Goal: Task Accomplishment & Management: Use online tool/utility

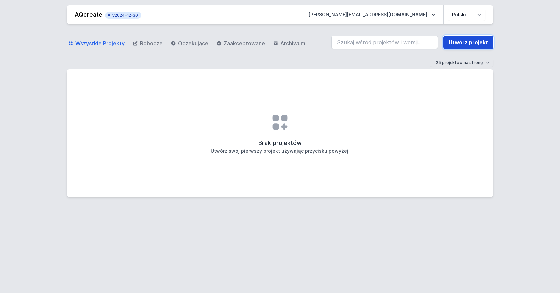
click at [468, 42] on link "Utwórz projekt" at bounding box center [468, 42] width 50 height 13
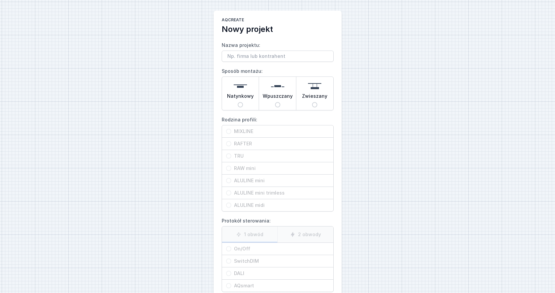
click at [255, 53] on input "Nazwa projektu:" at bounding box center [278, 56] width 112 height 11
type input "inergia"
click at [278, 106] on input "Wpuszczany" at bounding box center [277, 104] width 5 height 5
radio input "true"
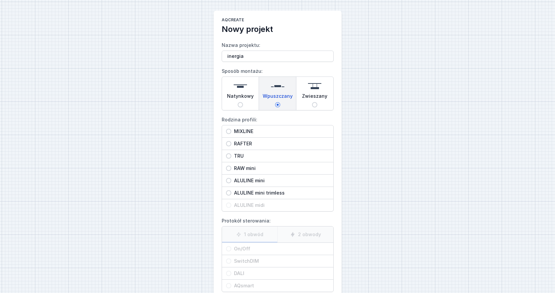
click at [229, 144] on input "RAFTER" at bounding box center [228, 143] width 5 height 5
radio input "true"
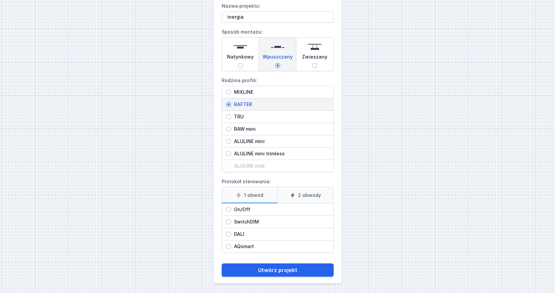
scroll to position [40, 0]
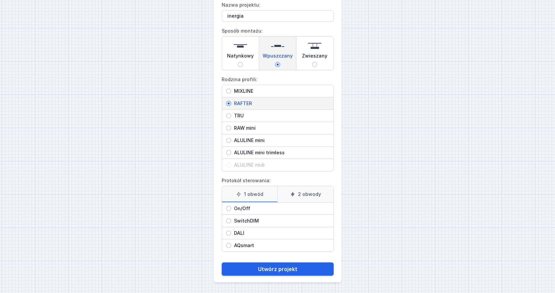
click at [227, 221] on input "SwitchDIM" at bounding box center [228, 221] width 5 height 5
radio input "true"
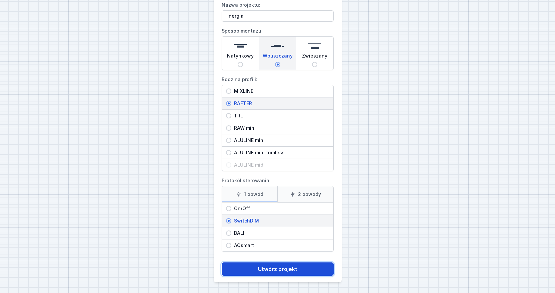
click at [286, 268] on button "Utwórz projekt" at bounding box center [278, 269] width 112 height 13
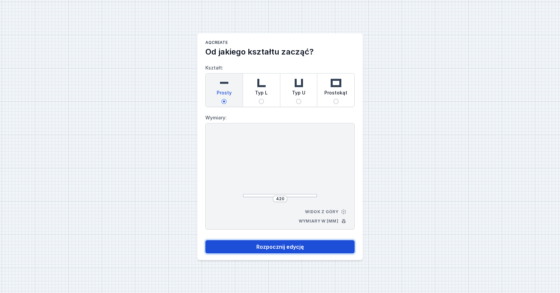
click at [291, 249] on button "Rozpocznij edycję" at bounding box center [279, 246] width 149 height 13
select select "M"
select select "3000"
select select "3"
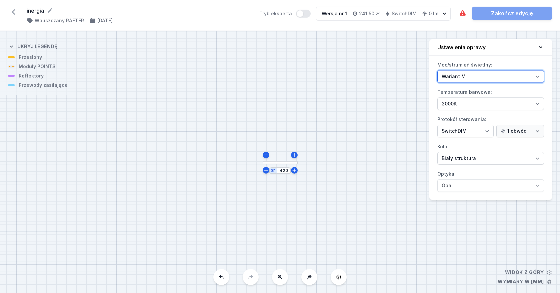
click at [538, 81] on select "Wariant L Wariant M" at bounding box center [490, 76] width 107 height 13
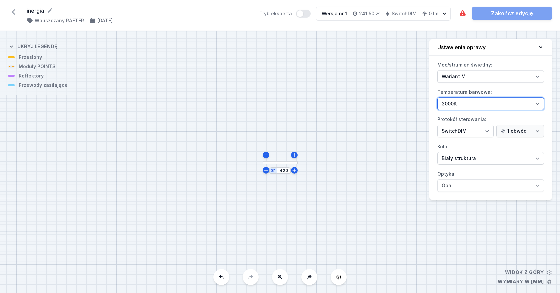
click at [535, 106] on select "2700K 3000K 4000K" at bounding box center [490, 104] width 107 height 13
select select "2700"
click at [437, 98] on select "2700K 3000K 4000K" at bounding box center [490, 104] width 107 height 13
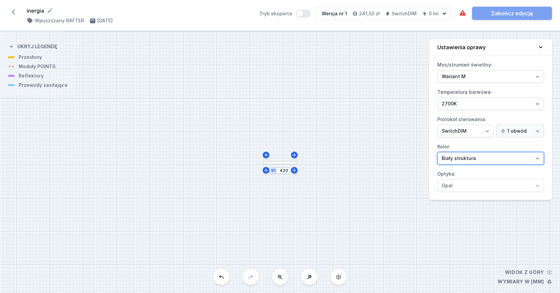
click at [523, 162] on select "Biały struktura Czarny struktura Złoty struktura Miedziany Szary Inny (z palety…" at bounding box center [490, 158] width 107 height 13
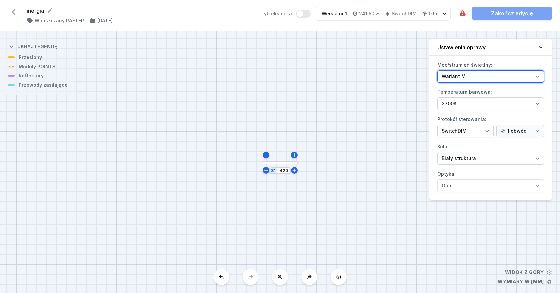
click at [535, 80] on select "Wariant L Wariant M" at bounding box center [490, 76] width 107 height 13
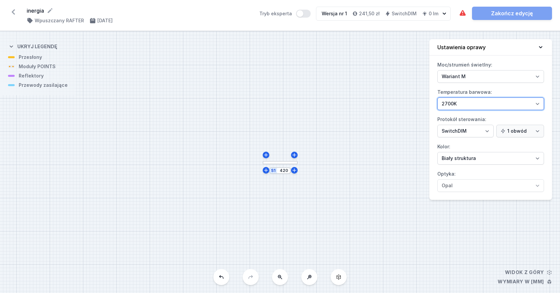
click at [453, 104] on select "2700K 3000K 4000K" at bounding box center [490, 104] width 107 height 13
click at [437, 98] on select "2700K 3000K 4000K" at bounding box center [490, 104] width 107 height 13
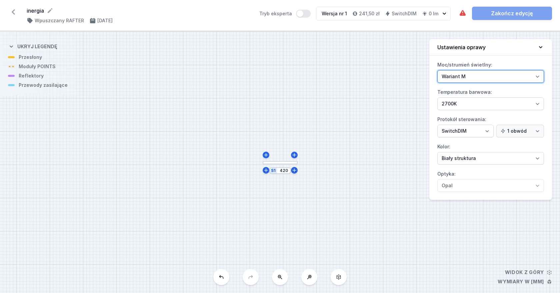
click at [484, 79] on select "Wariant L Wariant M" at bounding box center [490, 76] width 107 height 13
click at [293, 174] on div "S1 420" at bounding box center [280, 162] width 560 height 262
click at [294, 175] on div "S1 420" at bounding box center [280, 162] width 560 height 262
click at [282, 167] on div "S1 420" at bounding box center [280, 162] width 560 height 262
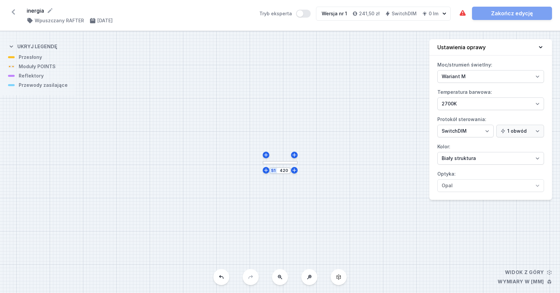
click at [282, 163] on div at bounding box center [279, 162] width 35 height 3
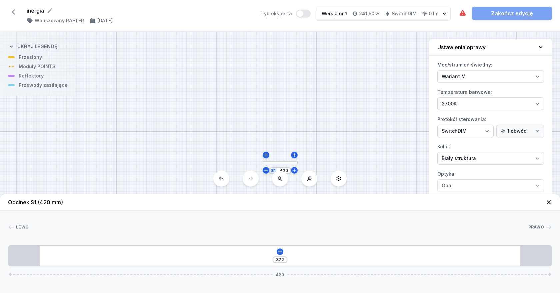
click at [35, 58] on div "S1 420" at bounding box center [280, 162] width 560 height 262
drag, startPoint x: 35, startPoint y: 58, endPoint x: 49, endPoint y: 66, distance: 16.6
click at [49, 66] on div "S1 420" at bounding box center [280, 162] width 560 height 262
drag, startPoint x: 283, startPoint y: 149, endPoint x: 271, endPoint y: 130, distance: 22.0
click at [269, 128] on div "S1 420" at bounding box center [280, 162] width 560 height 262
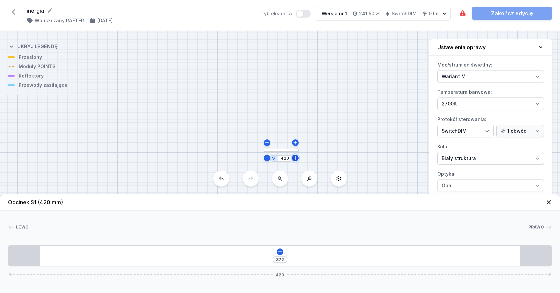
click at [296, 160] on icon at bounding box center [294, 158] width 5 height 5
type input "435"
type input "326"
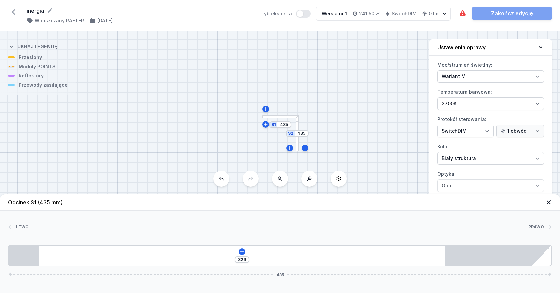
click at [296, 160] on div "S2 435 S1 435" at bounding box center [280, 162] width 560 height 262
click at [227, 184] on div "S2 435 S1 435 Odcinek S1 (435 mm) Lewo Prawo 1 2 326 435 24 326 85 435 1 - End …" at bounding box center [280, 162] width 560 height 262
click at [222, 179] on icon at bounding box center [221, 178] width 5 height 5
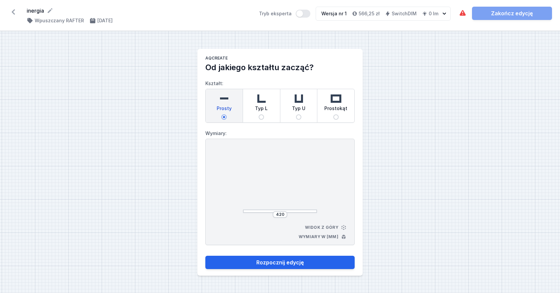
select select "M"
select select "3000"
select select "3"
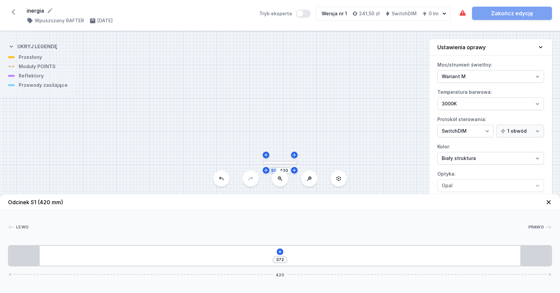
click at [309, 179] on icon at bounding box center [308, 178] width 5 height 5
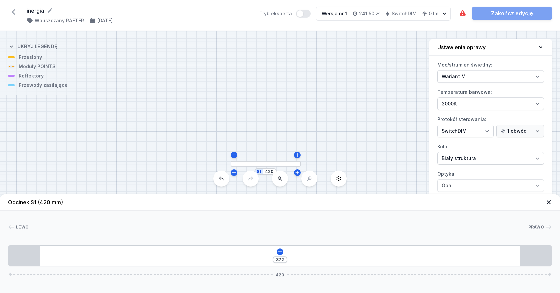
click at [309, 179] on div "S1 420" at bounding box center [280, 162] width 560 height 262
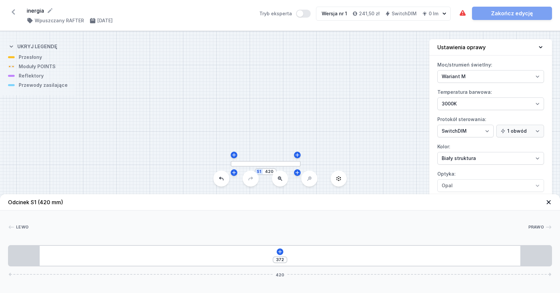
click at [309, 179] on div "S1 420" at bounding box center [280, 162] width 560 height 262
click at [279, 251] on icon at bounding box center [279, 251] width 5 height 5
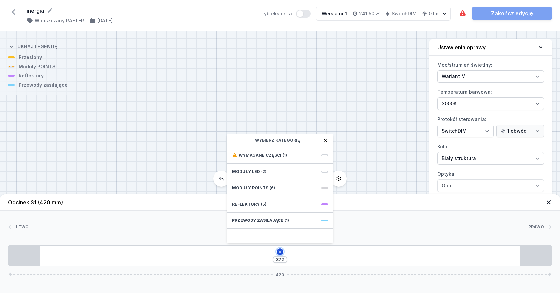
click at [279, 251] on icon at bounding box center [279, 251] width 5 height 5
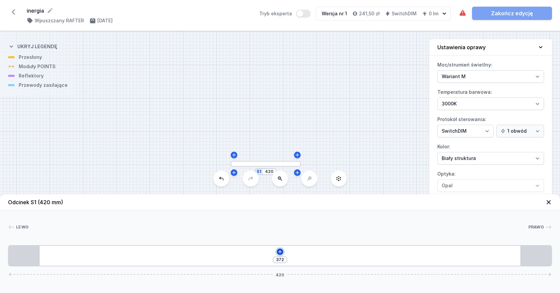
click at [279, 251] on icon at bounding box center [279, 251] width 5 height 5
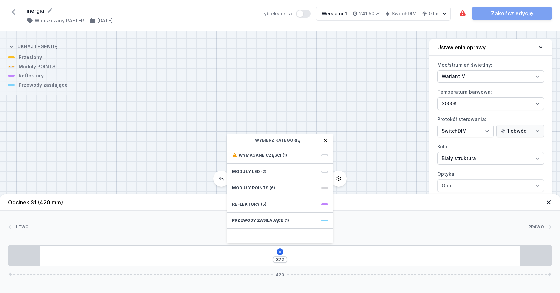
click at [324, 140] on icon at bounding box center [324, 140] width 5 height 5
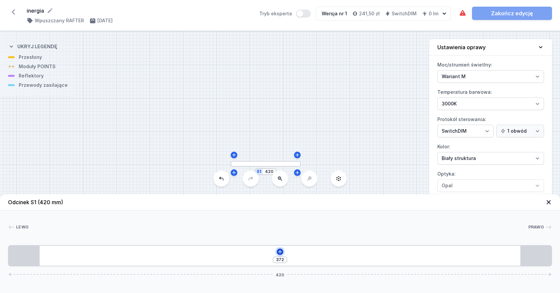
click at [278, 249] on icon at bounding box center [279, 251] width 5 height 5
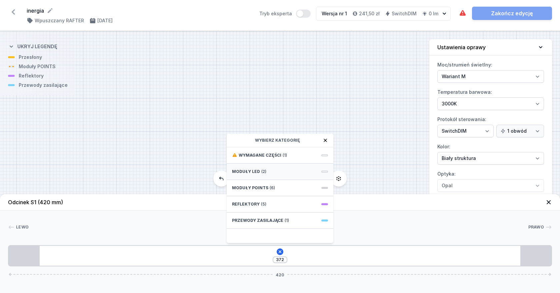
click at [322, 171] on span at bounding box center [324, 172] width 7 height 2
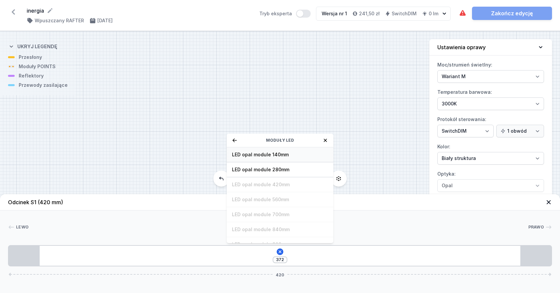
click at [279, 157] on span "LED opal module 140mm" at bounding box center [280, 155] width 96 height 7
type input "244"
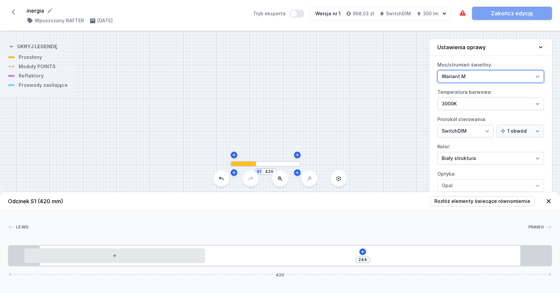
click at [539, 78] on select "Wariant L Wariant M" at bounding box center [490, 76] width 107 height 13
click at [437, 70] on select "Wariant L Wariant M" at bounding box center [490, 76] width 107 height 13
click at [539, 78] on select "Wariant L Wariant M" at bounding box center [490, 76] width 107 height 13
select select "M"
click at [437, 70] on select "Wariant L Wariant M" at bounding box center [490, 76] width 107 height 13
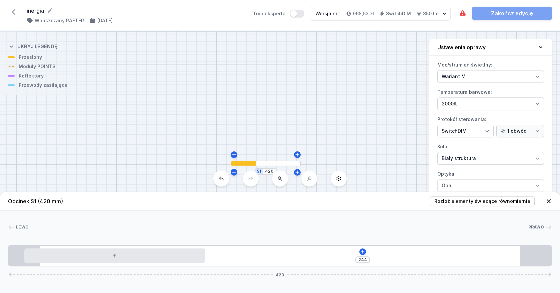
click at [38, 78] on div "S1 420" at bounding box center [280, 162] width 560 height 262
click at [266, 167] on div "S1 420" at bounding box center [280, 162] width 560 height 262
click at [267, 167] on div "S1 420" at bounding box center [280, 162] width 560 height 262
click at [299, 176] on div "S1 420" at bounding box center [280, 162] width 560 height 262
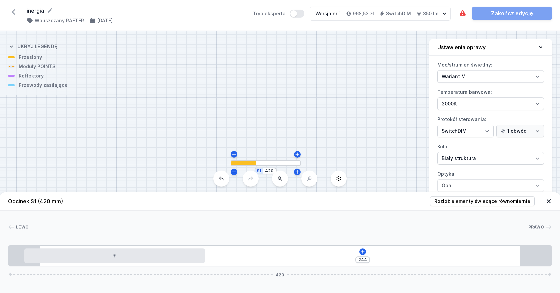
click at [339, 184] on button at bounding box center [338, 179] width 16 height 16
click at [337, 178] on icon at bounding box center [338, 178] width 5 height 5
click at [339, 181] on icon at bounding box center [338, 179] width 4 height 5
click at [281, 162] on div at bounding box center [280, 163] width 70 height 6
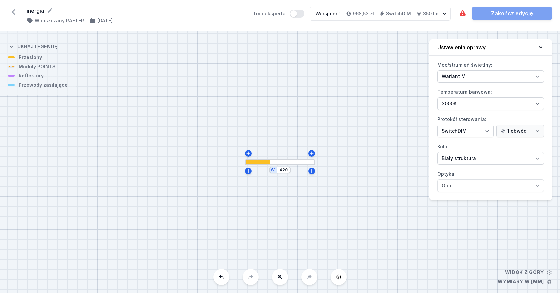
click at [34, 60] on div "S1 420" at bounding box center [280, 162] width 560 height 262
click at [309, 172] on icon at bounding box center [311, 170] width 5 height 5
type input "435"
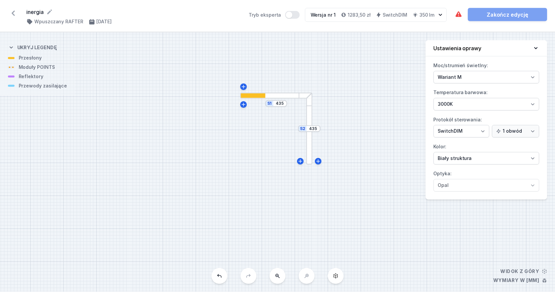
scroll to position [27, 0]
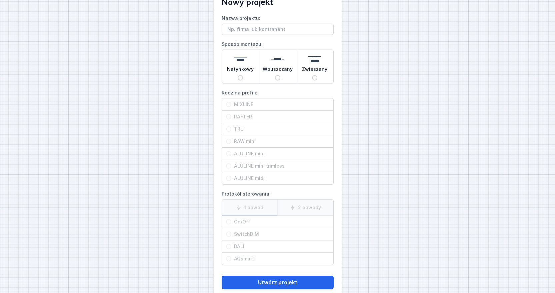
click at [277, 77] on input "Wpuszczany" at bounding box center [277, 77] width 5 height 5
radio input "true"
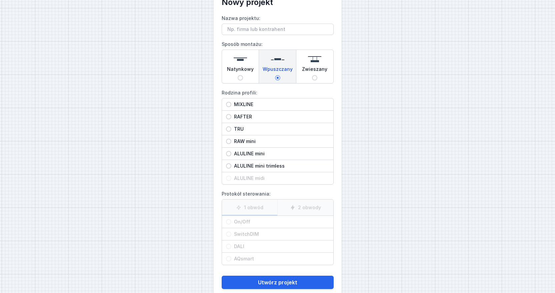
click at [231, 117] on input "RAFTER" at bounding box center [228, 116] width 5 height 5
radio input "true"
click at [229, 232] on div "SwitchDIM" at bounding box center [277, 235] width 111 height 12
click at [229, 232] on input "SwitchDIM" at bounding box center [228, 234] width 5 height 5
radio input "true"
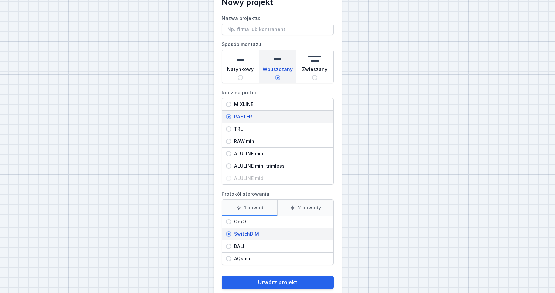
scroll to position [40, 0]
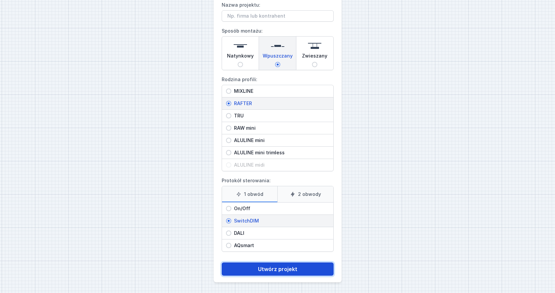
click at [271, 269] on button "Utwórz projekt" at bounding box center [278, 269] width 112 height 13
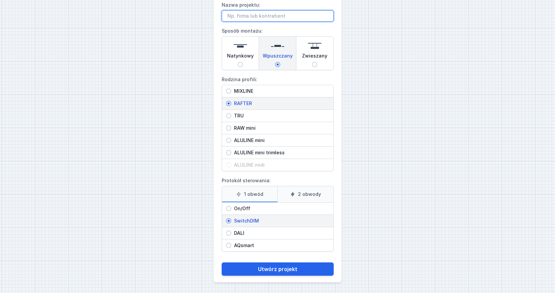
click at [289, 12] on input "Nazwa projektu:" at bounding box center [278, 15] width 112 height 11
type input "inergia"
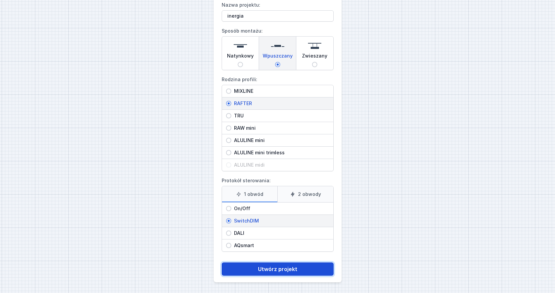
click at [275, 270] on button "Utwórz projekt" at bounding box center [278, 269] width 112 height 13
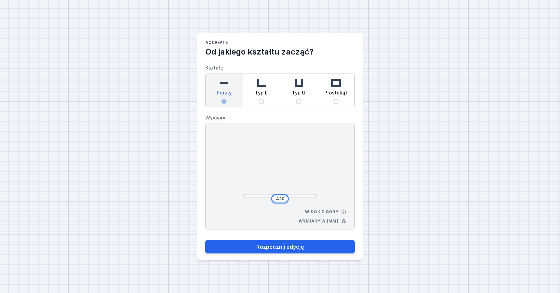
click at [283, 199] on input "420" at bounding box center [279, 199] width 11 height 5
click at [277, 199] on input "420" at bounding box center [279, 199] width 11 height 5
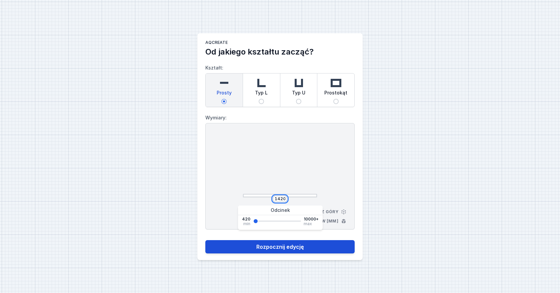
type input "1420"
click at [289, 244] on button "Rozpocznij edycję" at bounding box center [279, 246] width 149 height 13
select select "M"
select select "3000"
select select "3"
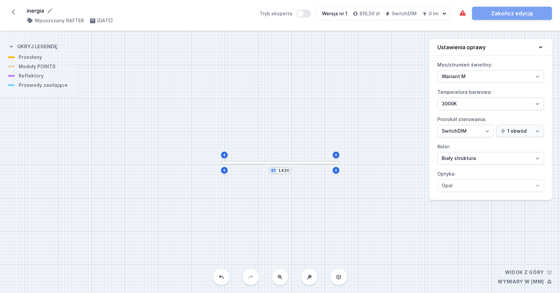
click at [36, 60] on div "S1 1420" at bounding box center [280, 162] width 560 height 262
click at [13, 59] on div "S1 1420" at bounding box center [280, 162] width 560 height 262
click at [226, 156] on icon at bounding box center [224, 155] width 5 height 5
type input "1435"
click at [223, 280] on button at bounding box center [221, 277] width 16 height 16
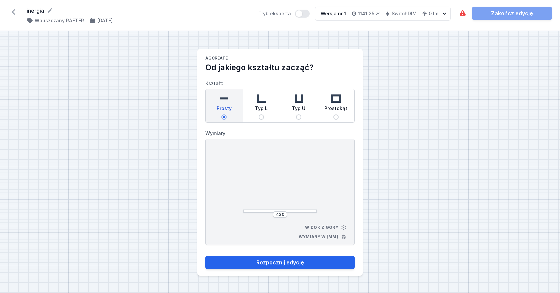
select select "M"
select select "3000"
select select "3"
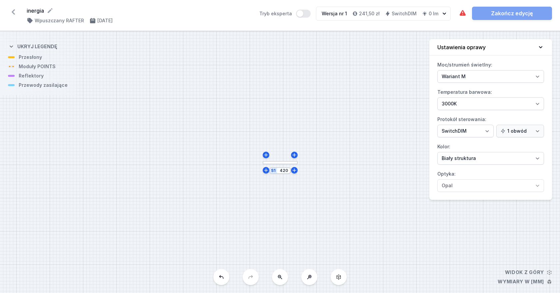
click at [13, 10] on icon at bounding box center [13, 11] width 3 height 5
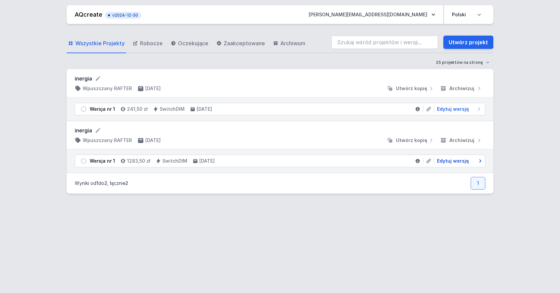
click at [450, 161] on span "Edytuj wersję" at bounding box center [453, 161] width 32 height 7
select select "M"
select select "3000"
select select "3"
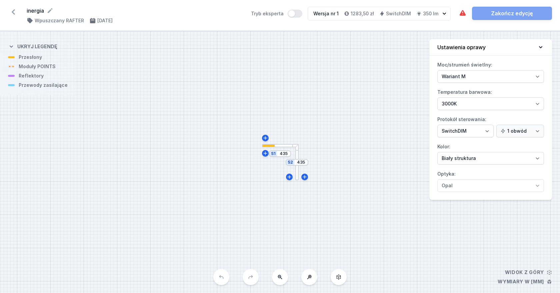
click at [289, 181] on div "S2 435 S1 435" at bounding box center [280, 162] width 560 height 262
click at [308, 179] on div "S2 435 S1 435" at bounding box center [280, 162] width 560 height 262
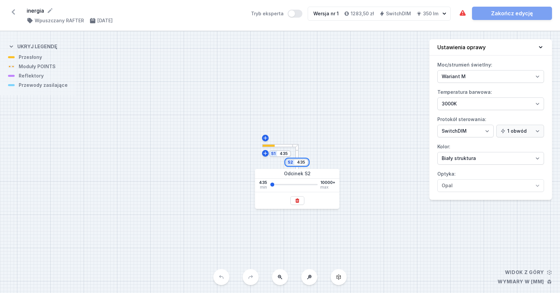
click at [295, 164] on input "435" at bounding box center [300, 162] width 11 height 5
click at [297, 199] on icon at bounding box center [296, 200] width 5 height 5
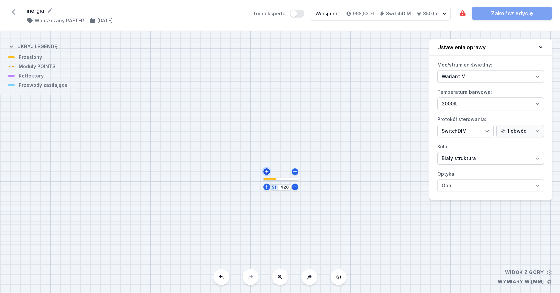
click at [268, 173] on icon at bounding box center [266, 171] width 5 height 5
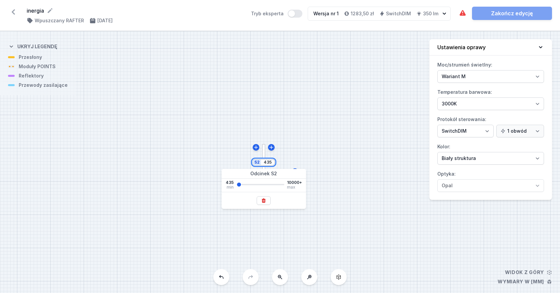
click at [262, 164] on input "435" at bounding box center [267, 162] width 11 height 5
click at [263, 201] on icon at bounding box center [264, 201] width 4 height 4
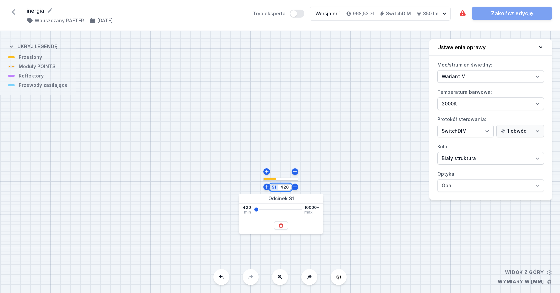
click at [280, 188] on input "420" at bounding box center [284, 187] width 11 height 5
type input "1420"
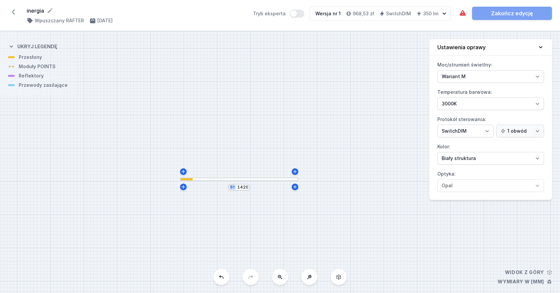
click at [324, 190] on div "S1 1420" at bounding box center [280, 162] width 560 height 262
click at [538, 76] on select "Wariant L Wariant M" at bounding box center [490, 76] width 107 height 13
select select "L"
click at [437, 70] on select "Wariant L Wariant M" at bounding box center [490, 76] width 107 height 13
click at [514, 15] on div "Wymagane części nie zostały dodane. Zakończ edycję" at bounding box center [504, 13] width 93 height 13
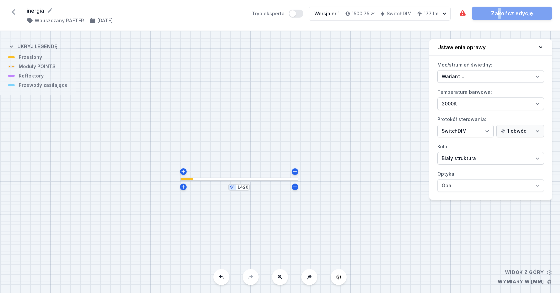
click at [500, 14] on div "Wymagane części nie zostały dodane. Zakończ edycję" at bounding box center [504, 13] width 93 height 13
click at [342, 278] on button at bounding box center [338, 277] width 16 height 16
click at [34, 61] on div "S1 1420" at bounding box center [280, 162] width 560 height 262
click at [259, 165] on div "S1 1420" at bounding box center [280, 162] width 560 height 262
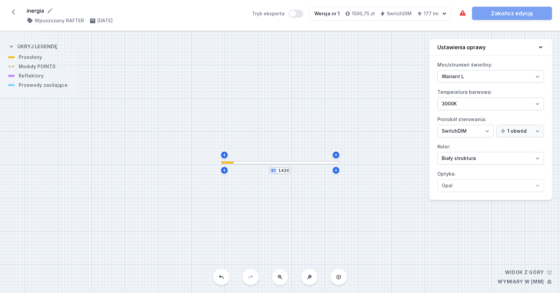
click at [251, 163] on div at bounding box center [280, 162] width 118 height 3
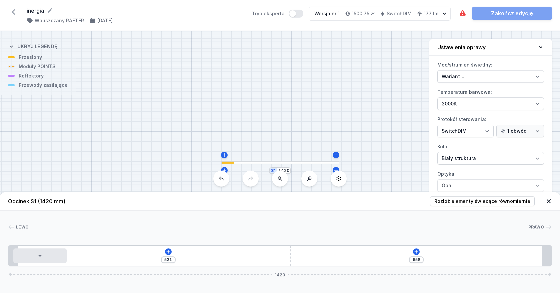
click at [25, 61] on div "S1 1420" at bounding box center [280, 162] width 560 height 262
drag, startPoint x: 11, startPoint y: 58, endPoint x: 27, endPoint y: 42, distance: 21.9
click at [27, 42] on div "S1 1420 Odcinek S1 (1420 mm) Rozłóż elementy świecące równomiernie Lewo Prawo 1…" at bounding box center [280, 162] width 560 height 262
click at [358, 254] on div "[PHONE_NUMBER]" at bounding box center [280, 255] width 544 height 21
click at [415, 251] on icon at bounding box center [415, 251] width 5 height 5
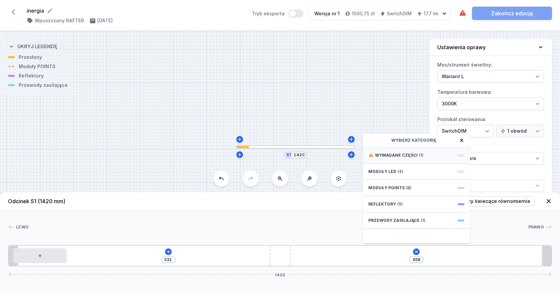
click at [397, 156] on span "Wymagane części" at bounding box center [396, 155] width 43 height 5
click at [398, 155] on span "Hole for power supply cable" at bounding box center [416, 155] width 96 height 7
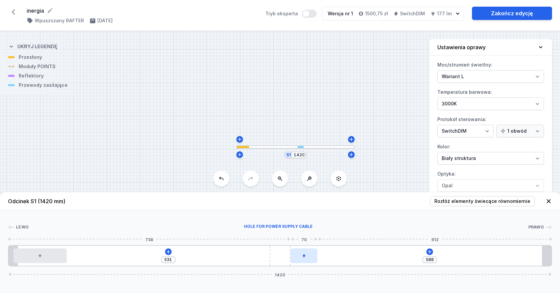
click at [306, 258] on div at bounding box center [303, 256] width 27 height 15
click at [305, 236] on icon at bounding box center [304, 237] width 4 height 4
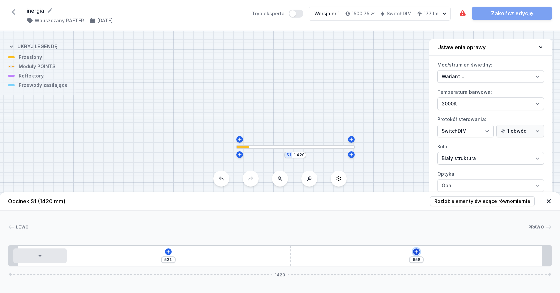
click at [416, 252] on icon at bounding box center [415, 251] width 5 height 5
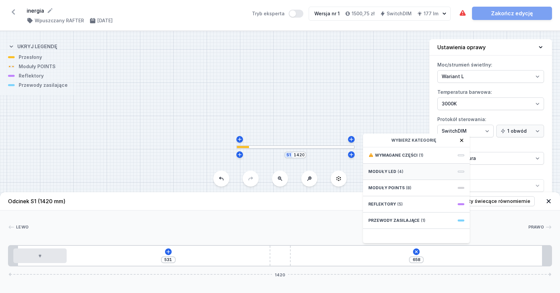
click at [463, 171] on span at bounding box center [460, 172] width 7 height 2
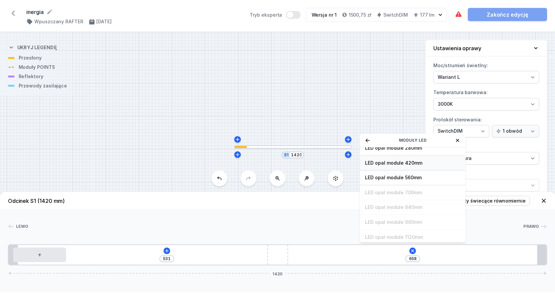
scroll to position [33, 0]
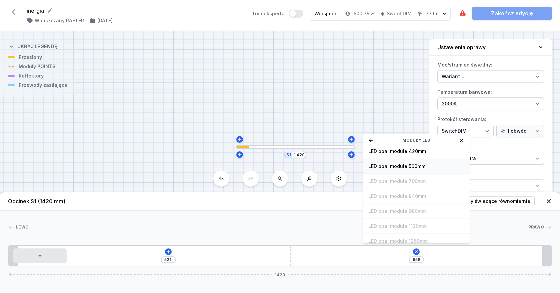
click at [417, 166] on span "LED opal module 560mm" at bounding box center [416, 166] width 96 height 7
type input "98"
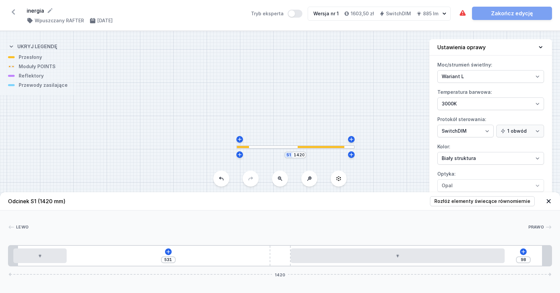
click at [267, 147] on div at bounding box center [295, 147] width 118 height 3
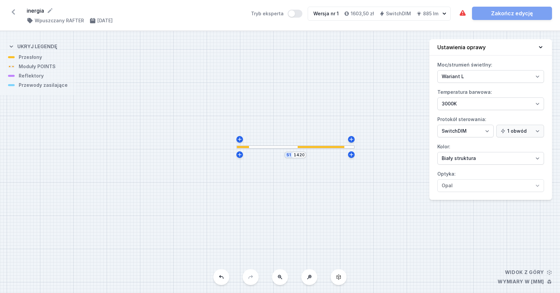
click at [248, 151] on div "S1 1420" at bounding box center [280, 162] width 560 height 262
click at [245, 149] on div "S1 1420" at bounding box center [280, 162] width 560 height 262
click at [241, 155] on icon at bounding box center [239, 154] width 5 height 5
type input "1435"
click at [227, 177] on icon at bounding box center [228, 177] width 5 height 5
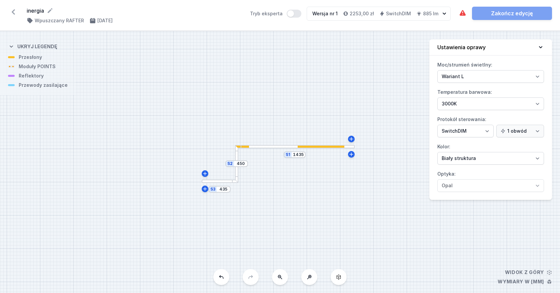
click at [208, 192] on div "S3 435 S2 450 S1 1435" at bounding box center [280, 162] width 560 height 262
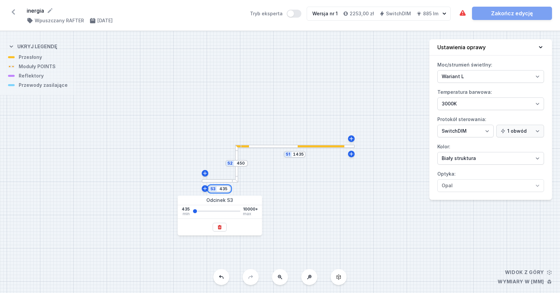
click at [220, 192] on input "435" at bounding box center [223, 189] width 11 height 5
click at [220, 224] on button at bounding box center [220, 227] width 14 height 9
type input "435"
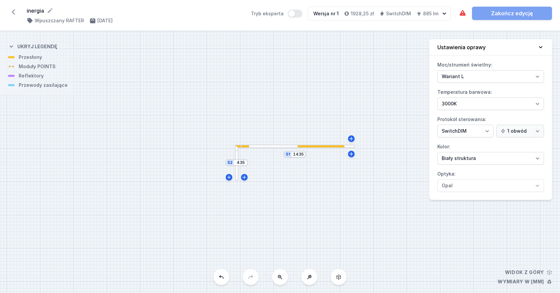
click at [243, 166] on div "S2 435 S1 1435" at bounding box center [280, 162] width 560 height 262
click at [236, 164] on input "435" at bounding box center [240, 162] width 11 height 5
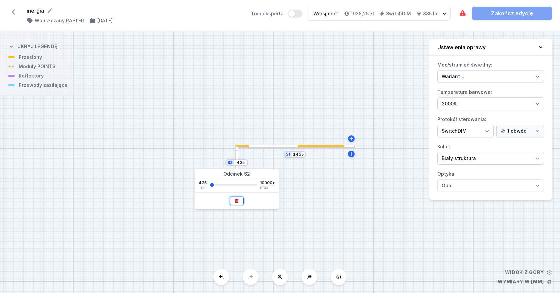
click at [235, 199] on icon at bounding box center [236, 201] width 5 height 5
type input "1420"
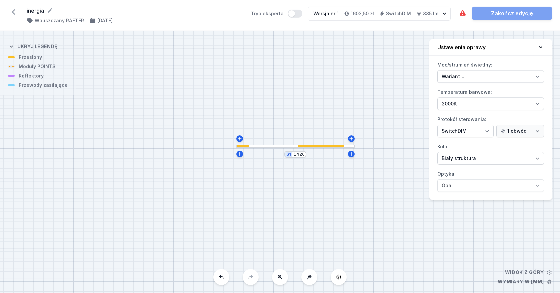
click at [253, 146] on div at bounding box center [295, 146] width 118 height 3
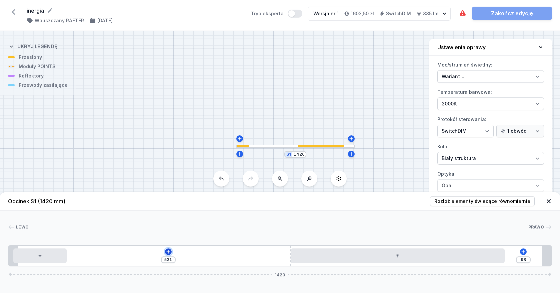
click at [170, 252] on icon at bounding box center [168, 251] width 5 height 5
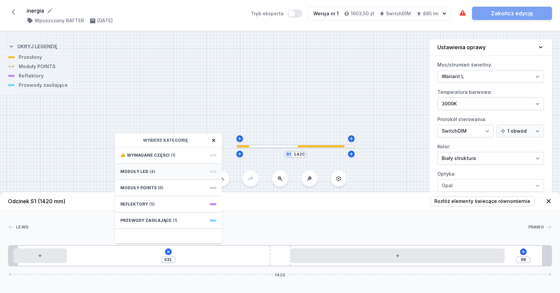
click at [140, 171] on span "Moduły LED" at bounding box center [134, 171] width 28 height 5
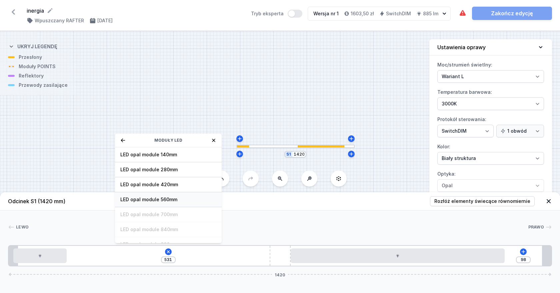
click at [161, 200] on span "LED opal module 560mm" at bounding box center [168, 200] width 96 height 7
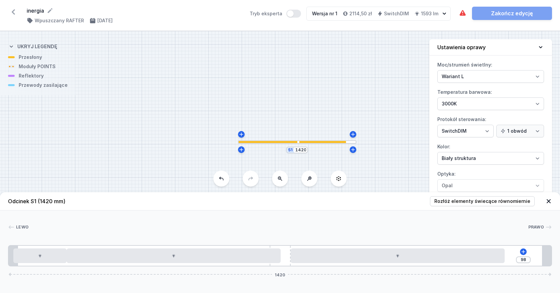
drag, startPoint x: 333, startPoint y: 149, endPoint x: 335, endPoint y: 145, distance: 4.6
click at [335, 145] on div "S1 1420" at bounding box center [280, 162] width 560 height 262
click at [353, 142] on div at bounding box center [297, 142] width 118 height 3
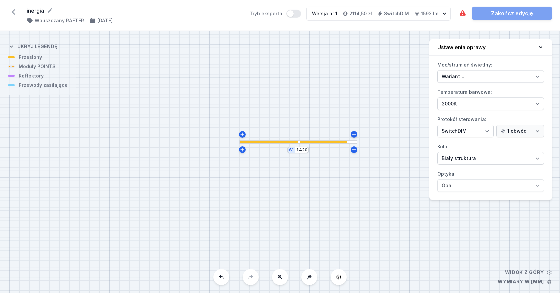
click at [303, 145] on div "S1 1420" at bounding box center [280, 162] width 560 height 262
click at [304, 143] on div at bounding box center [323, 142] width 47 height 2
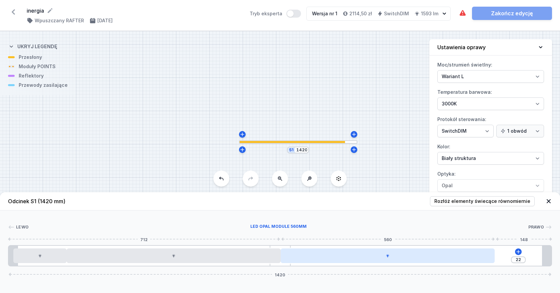
type input "19"
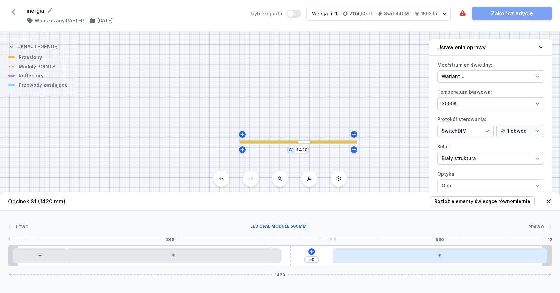
type input "46"
type input "124"
drag, startPoint x: 346, startPoint y: 257, endPoint x: 415, endPoint y: 261, distance: 69.0
click at [415, 261] on div at bounding box center [439, 256] width 214 height 15
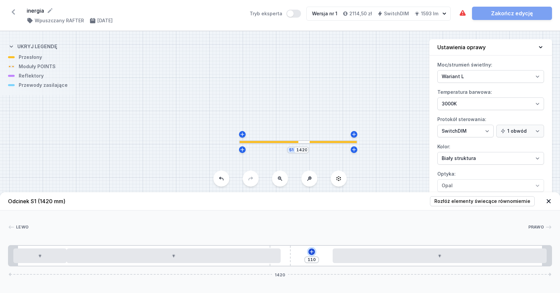
click at [312, 250] on icon at bounding box center [311, 251] width 5 height 5
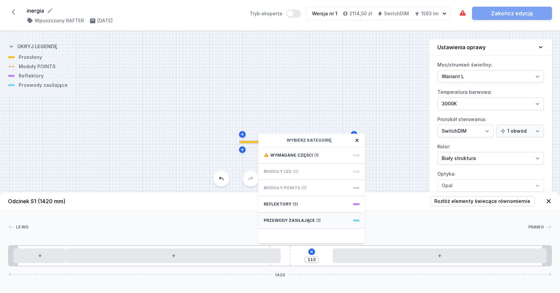
click at [355, 222] on span at bounding box center [356, 221] width 7 height 2
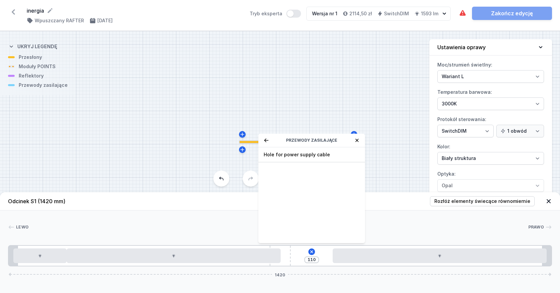
click at [368, 230] on div at bounding box center [278, 227] width 499 height 7
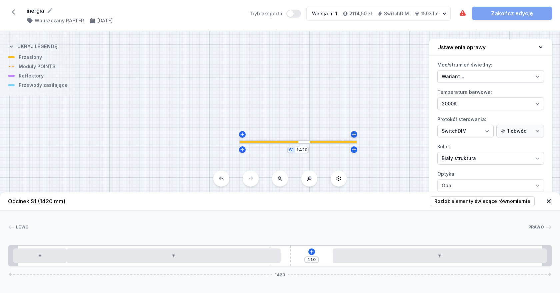
click at [305, 143] on div at bounding box center [298, 142] width 118 height 3
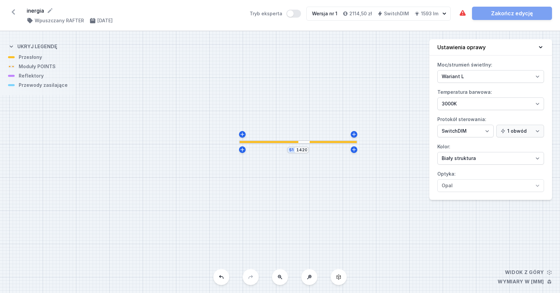
click at [304, 144] on div "S1 1420" at bounding box center [280, 162] width 560 height 262
click at [303, 143] on div at bounding box center [298, 142] width 118 height 3
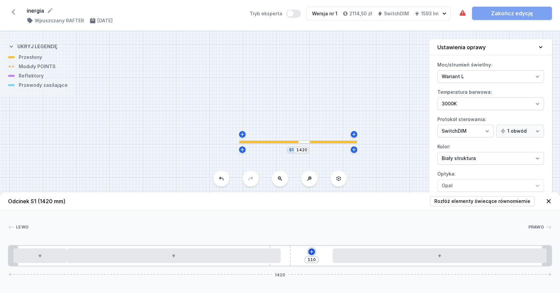
click at [310, 252] on icon at bounding box center [311, 251] width 5 height 5
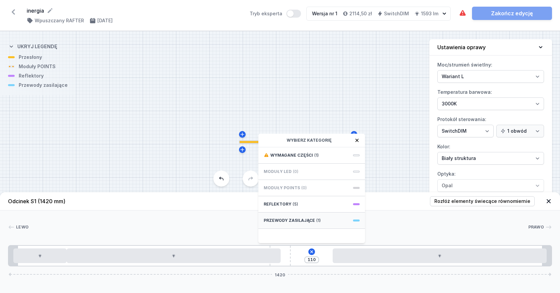
click at [355, 221] on span at bounding box center [356, 221] width 7 height 2
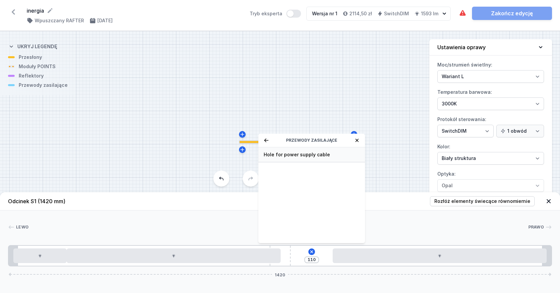
click at [309, 154] on span "Hole for power supply cable" at bounding box center [311, 155] width 96 height 7
type input "40"
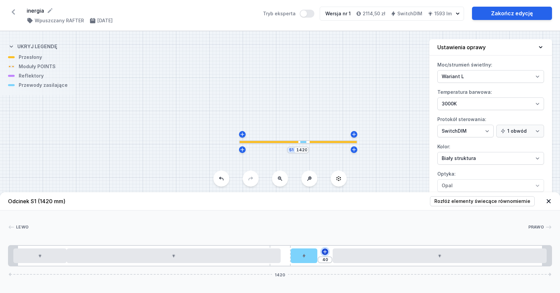
click at [326, 250] on icon at bounding box center [324, 251] width 5 height 5
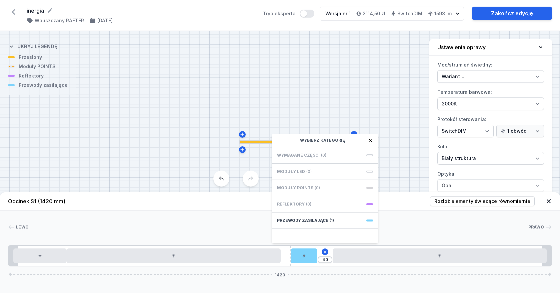
click at [369, 222] on div "Przewody zasilające (1)" at bounding box center [324, 221] width 107 height 16
click at [332, 157] on span "Hole for power supply cable" at bounding box center [325, 155] width 96 height 7
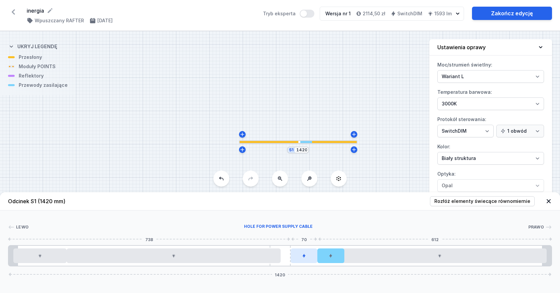
click at [306, 257] on icon at bounding box center [304, 256] width 4 height 4
click at [330, 261] on div at bounding box center [330, 256] width 27 height 15
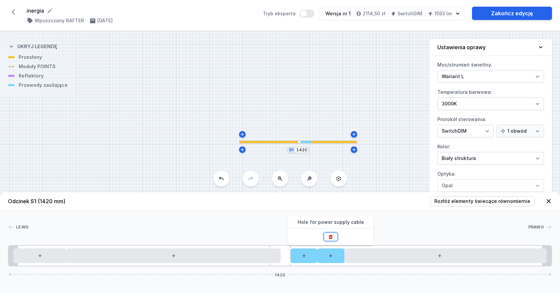
click at [329, 238] on icon at bounding box center [331, 237] width 4 height 4
click at [325, 250] on icon at bounding box center [324, 251] width 5 height 5
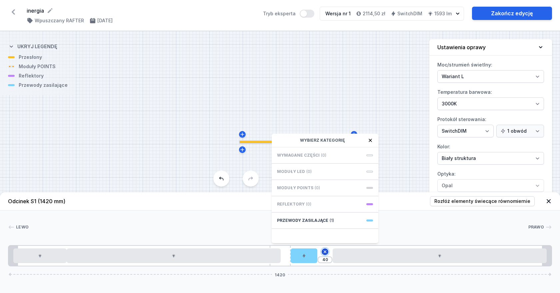
click at [325, 250] on icon at bounding box center [325, 252] width 8 height 8
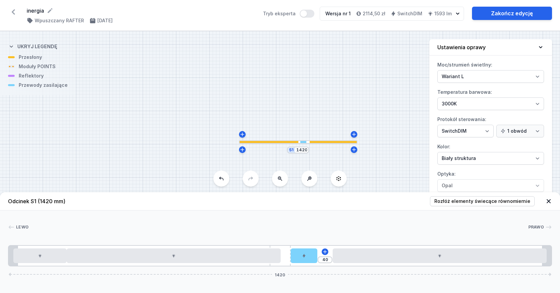
click at [390, 225] on div at bounding box center [278, 227] width 499 height 7
click at [517, 199] on span "Rozłóż elementy świecące równomiernie" at bounding box center [482, 201] width 96 height 7
type input "12"
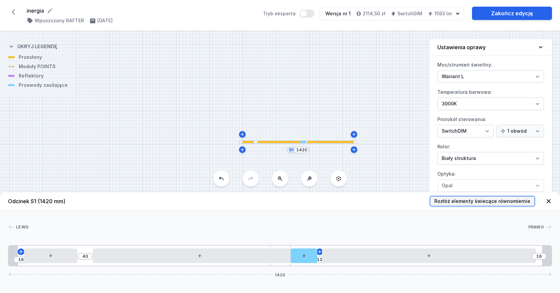
click at [517, 199] on span "Rozłóż elementy świecące równomiernie" at bounding box center [482, 201] width 96 height 7
click at [517, 202] on span "Rozłóż elementy świecące równomiernie" at bounding box center [482, 201] width 96 height 7
click at [543, 228] on span "Prawo" at bounding box center [536, 227] width 16 height 5
click at [523, 200] on span "Rozłóż elementy świecące równomiernie" at bounding box center [482, 201] width 96 height 7
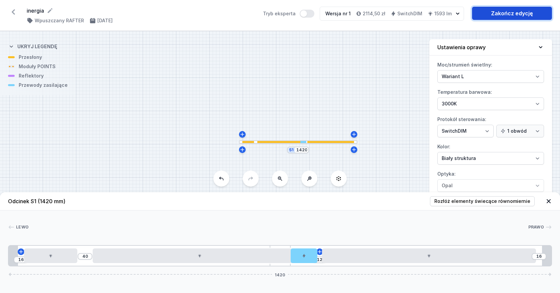
click at [506, 12] on link "Zakończ edycję" at bounding box center [512, 13] width 80 height 13
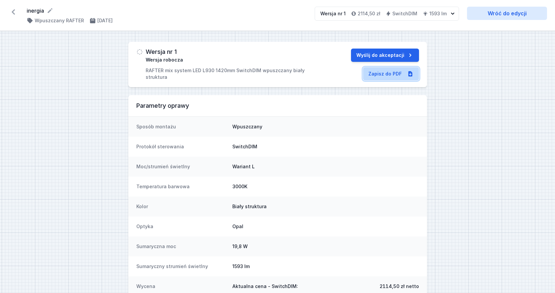
click at [386, 74] on link "Zapisz do PDF" at bounding box center [391, 73] width 56 height 13
